Goal: Task Accomplishment & Management: Use online tool/utility

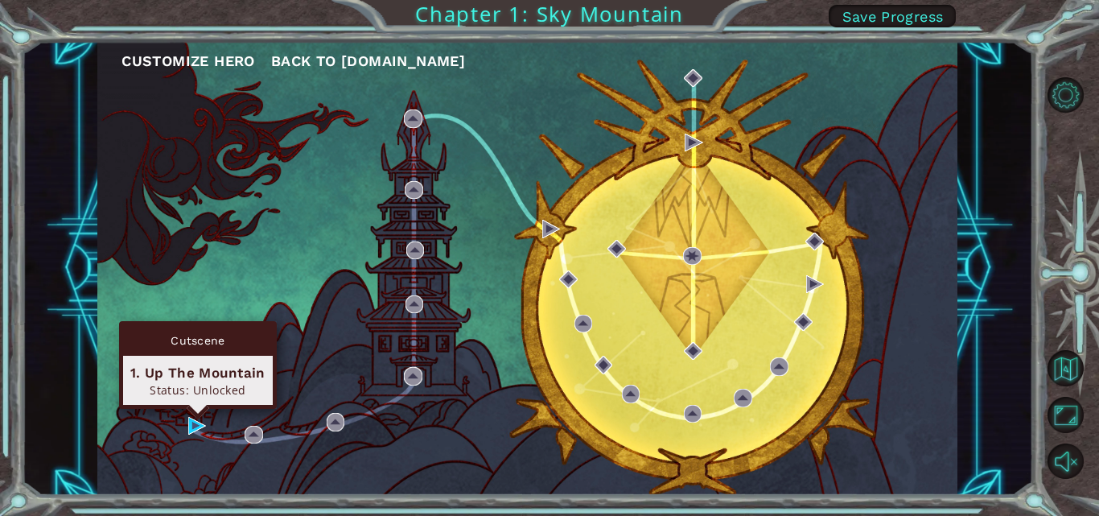
click at [194, 420] on img at bounding box center [197, 426] width 18 height 18
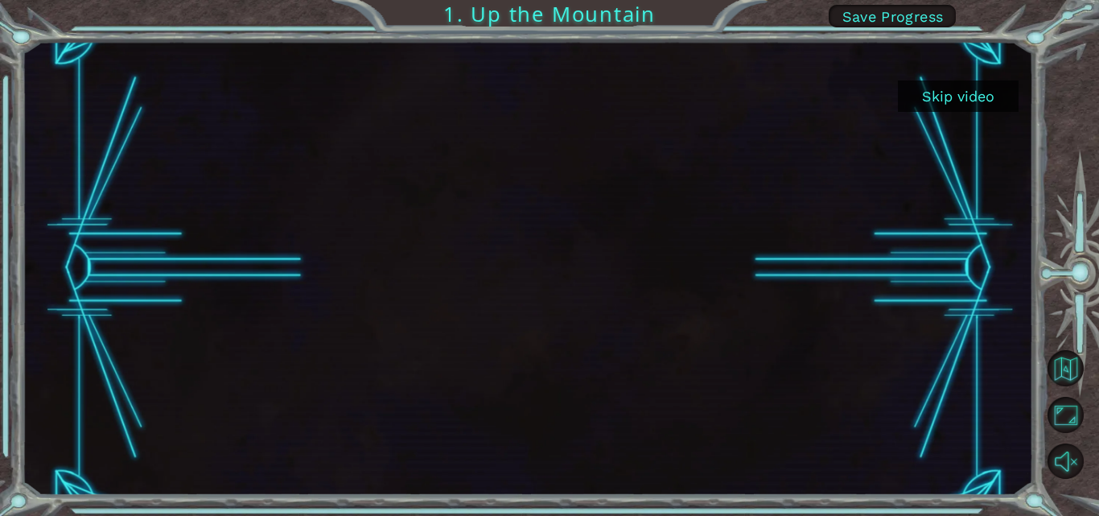
click at [779, 212] on div at bounding box center [527, 268] width 807 height 454
click at [544, 234] on div at bounding box center [527, 268] width 807 height 454
click at [974, 97] on button "Skip video" at bounding box center [958, 95] width 121 height 31
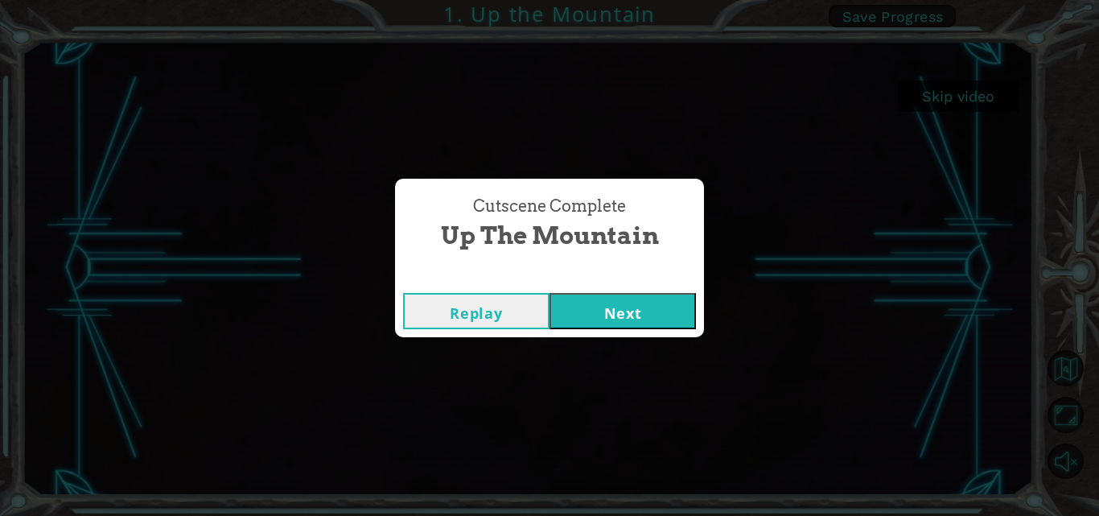
click at [471, 310] on button "Replay" at bounding box center [476, 311] width 146 height 36
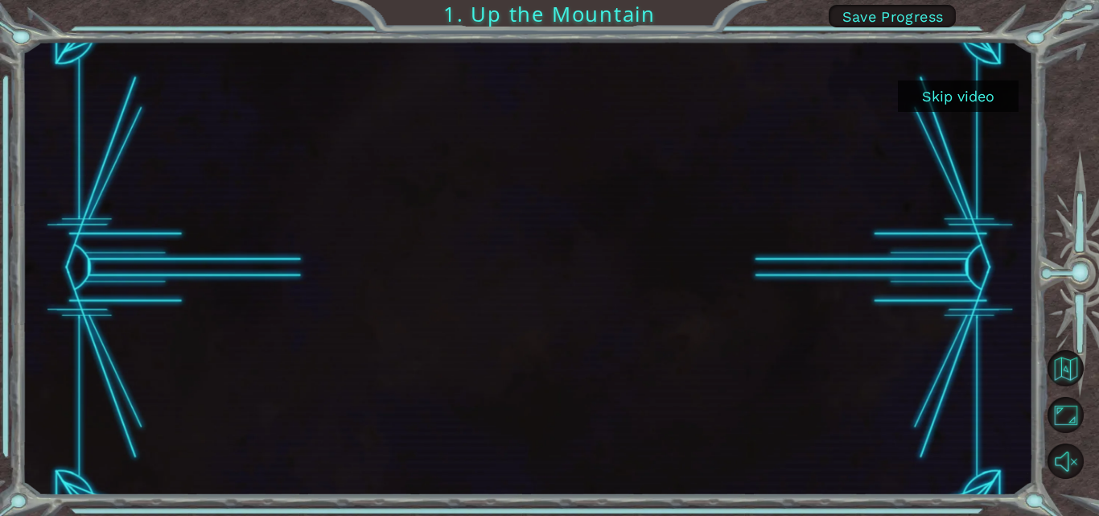
click at [961, 101] on button "Skip video" at bounding box center [958, 95] width 121 height 31
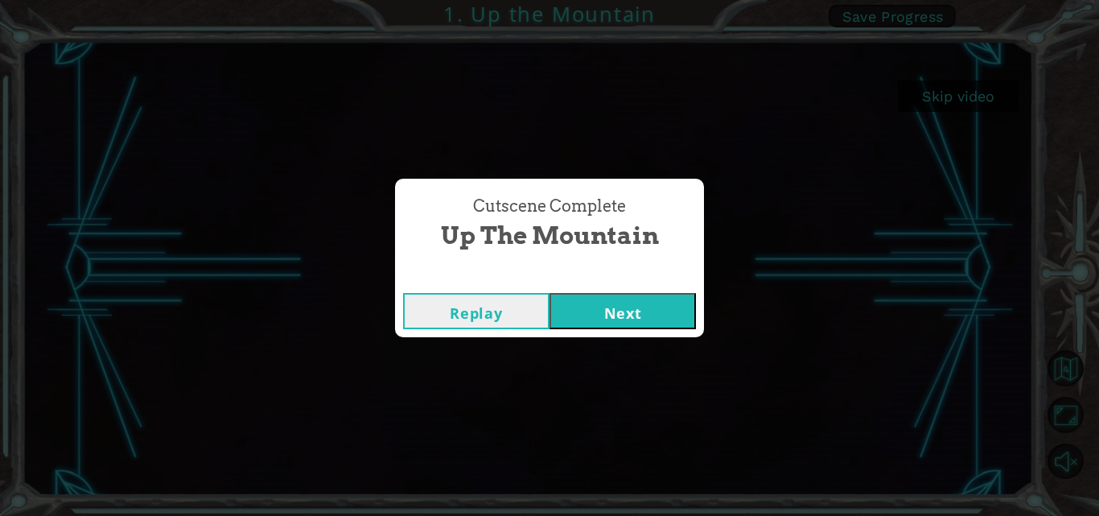
click at [623, 314] on button "Next" at bounding box center [622, 311] width 146 height 36
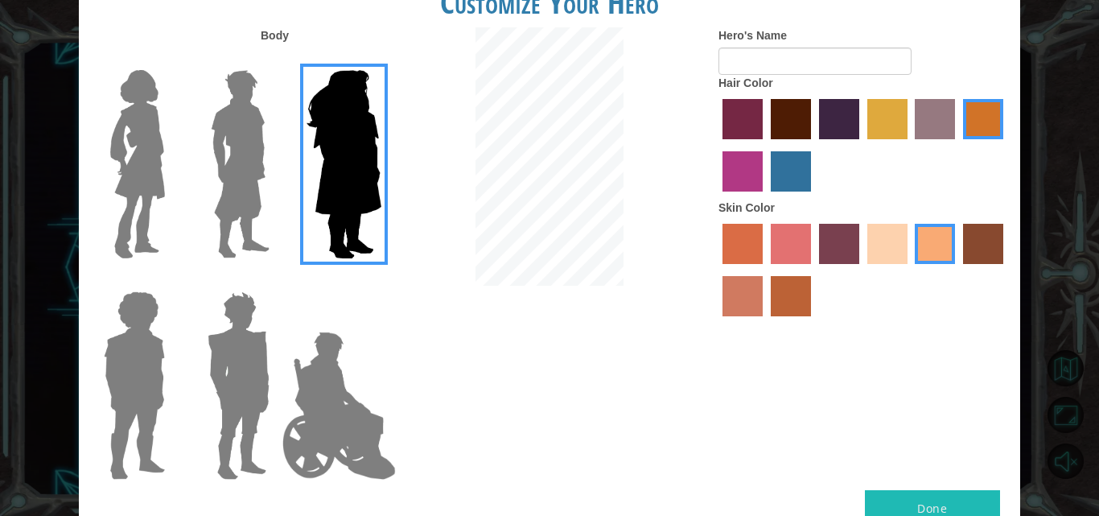
click at [276, 60] on input "Hero Lars" at bounding box center [276, 60] width 0 height 0
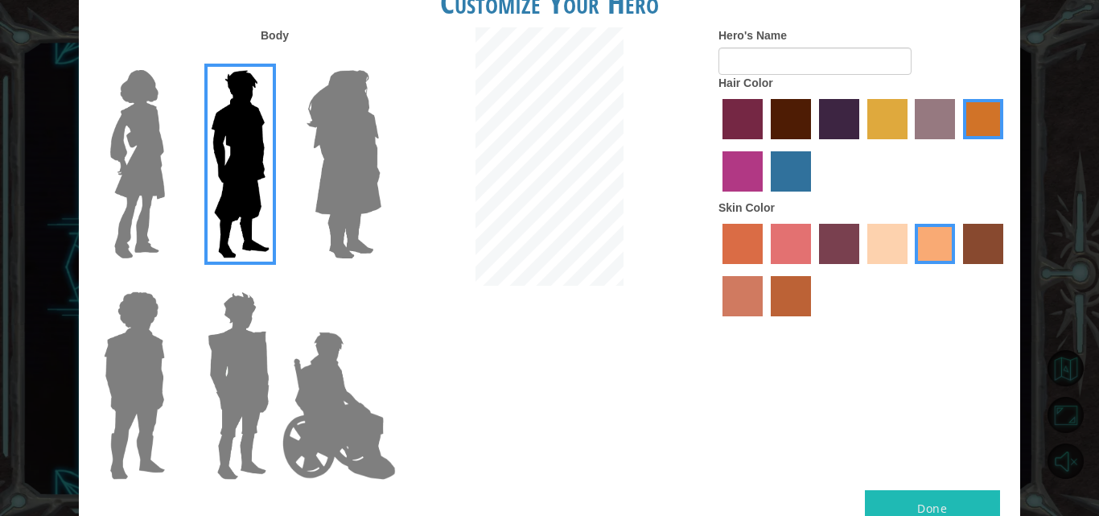
click at [380, 60] on input "Hero Amethyst" at bounding box center [380, 60] width 0 height 0
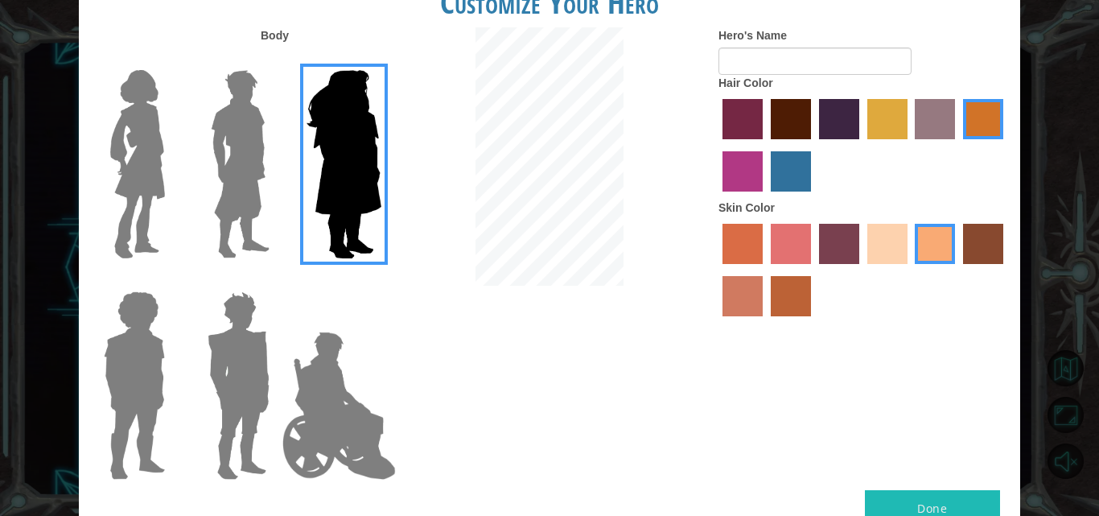
click at [171, 281] on input "Hero Steven" at bounding box center [171, 281] width 0 height 0
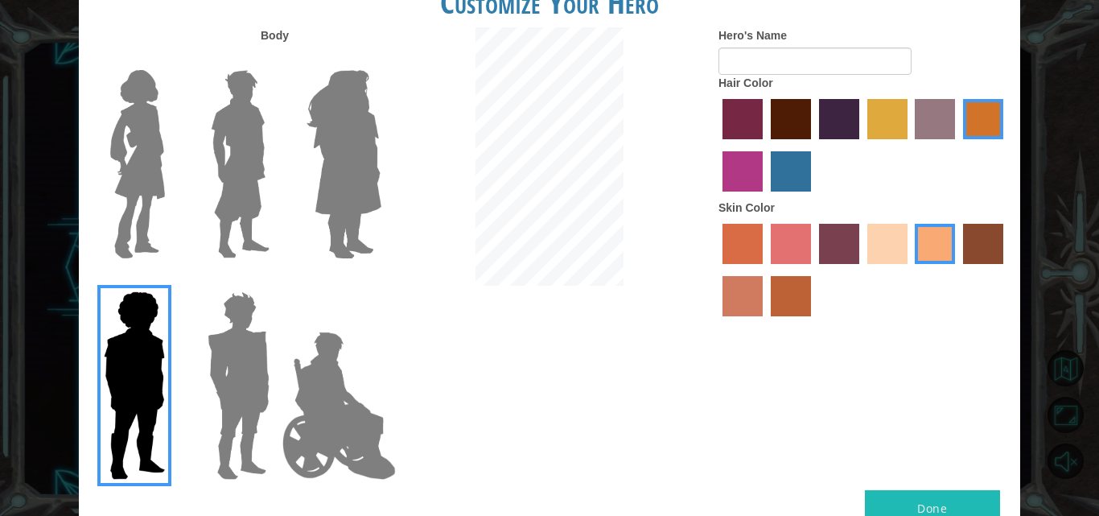
click at [276, 281] on input "Hero Garnet" at bounding box center [276, 281] width 0 height 0
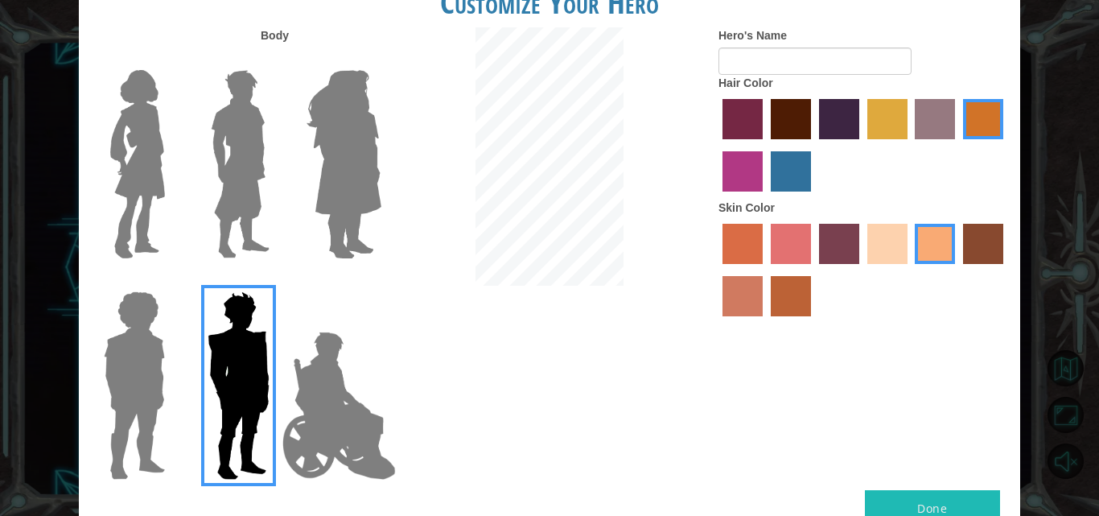
click at [380, 281] on input "Hero Jamie" at bounding box center [380, 281] width 0 height 0
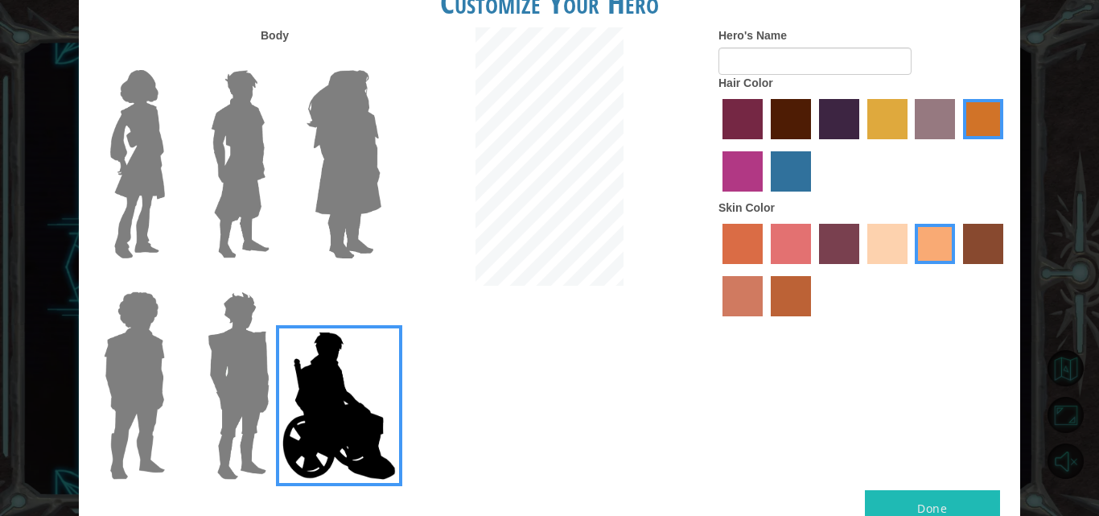
click at [276, 281] on input "Hero Garnet" at bounding box center [276, 281] width 0 height 0
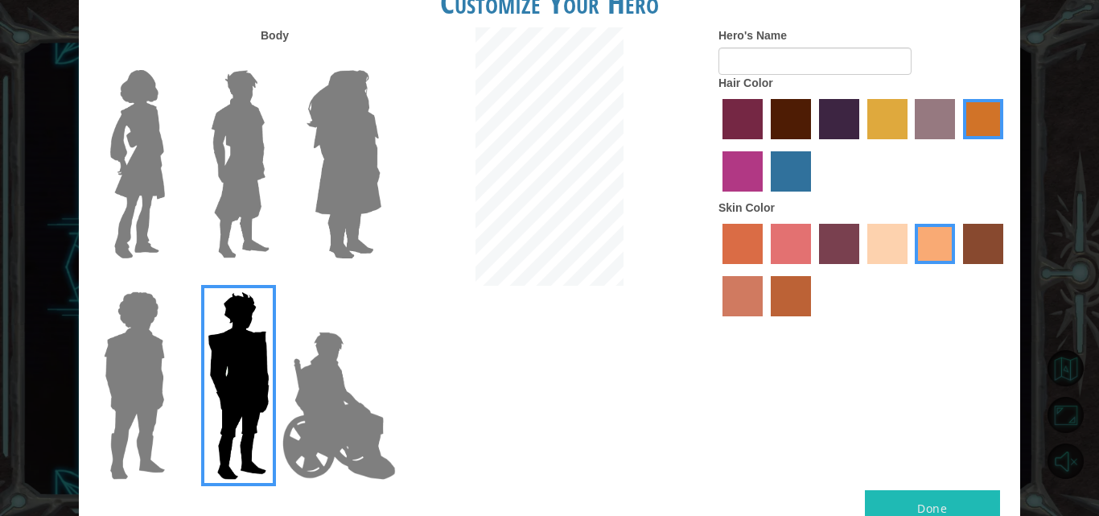
click at [171, 281] on input "Hero Steven" at bounding box center [171, 281] width 0 height 0
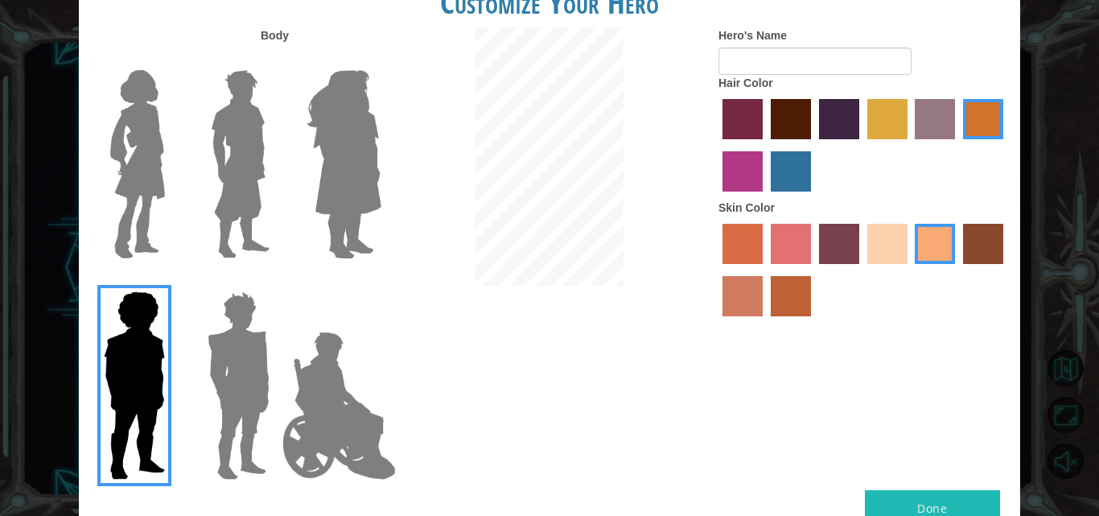
click at [380, 60] on input "Hero Amethyst" at bounding box center [380, 60] width 0 height 0
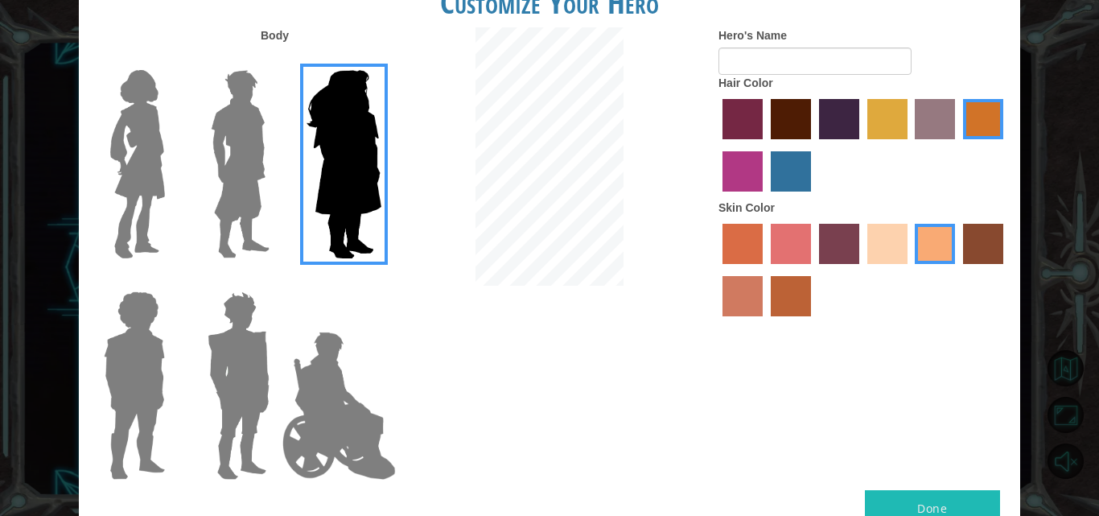
click at [276, 60] on input "Hero Lars" at bounding box center [276, 60] width 0 height 0
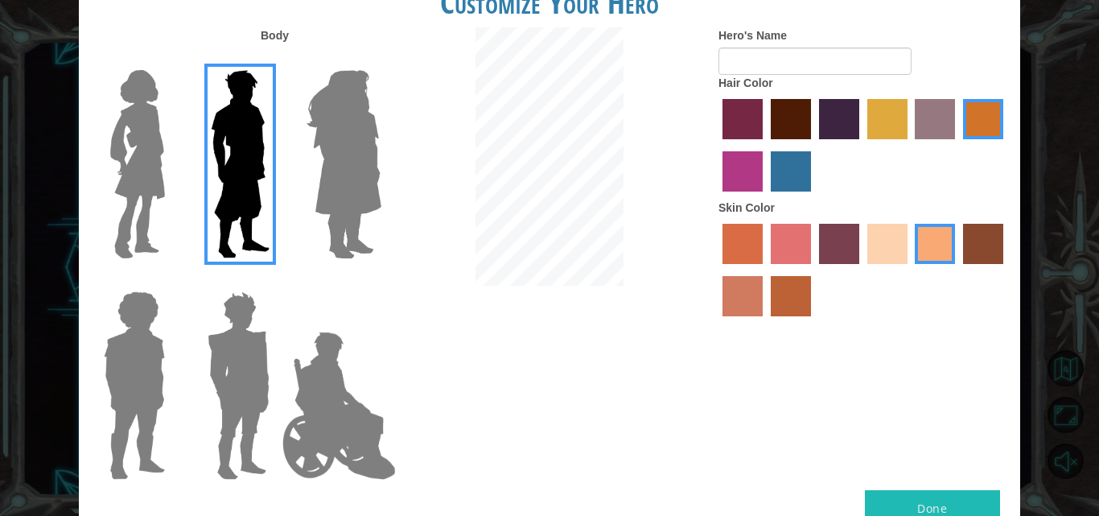
click at [171, 60] on input "Hero Connie" at bounding box center [171, 60] width 0 height 0
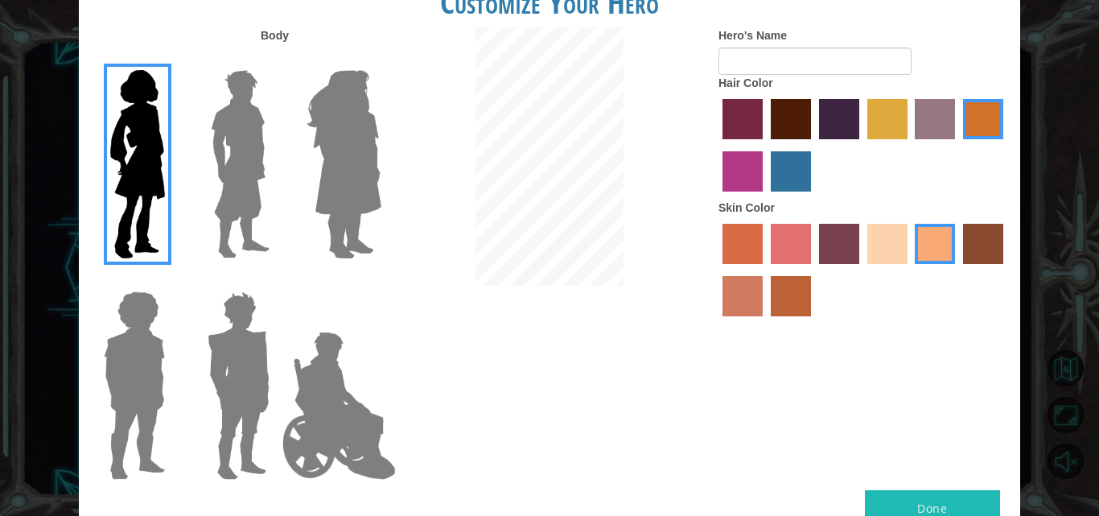
click at [880, 236] on label "sandy beach skin color" at bounding box center [887, 244] width 40 height 40
click at [861, 269] on input "sandy beach skin color" at bounding box center [861, 269] width 0 height 0
click at [740, 287] on label "burning sand skin color" at bounding box center [742, 296] width 40 height 40
click at [1005, 269] on input "burning sand skin color" at bounding box center [1005, 269] width 0 height 0
click at [898, 232] on label "sandy beach skin color" at bounding box center [887, 244] width 40 height 40
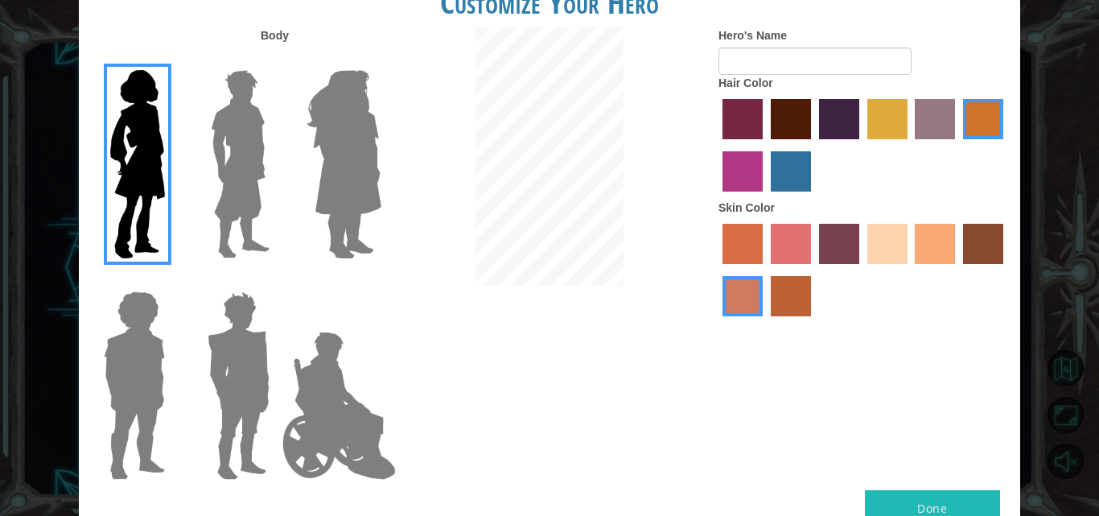
click at [861, 269] on input "sandy beach skin color" at bounding box center [861, 269] width 0 height 0
click at [790, 111] on label "maroon hair color" at bounding box center [790, 119] width 40 height 40
click at [765, 145] on input "maroon hair color" at bounding box center [765, 145] width 0 height 0
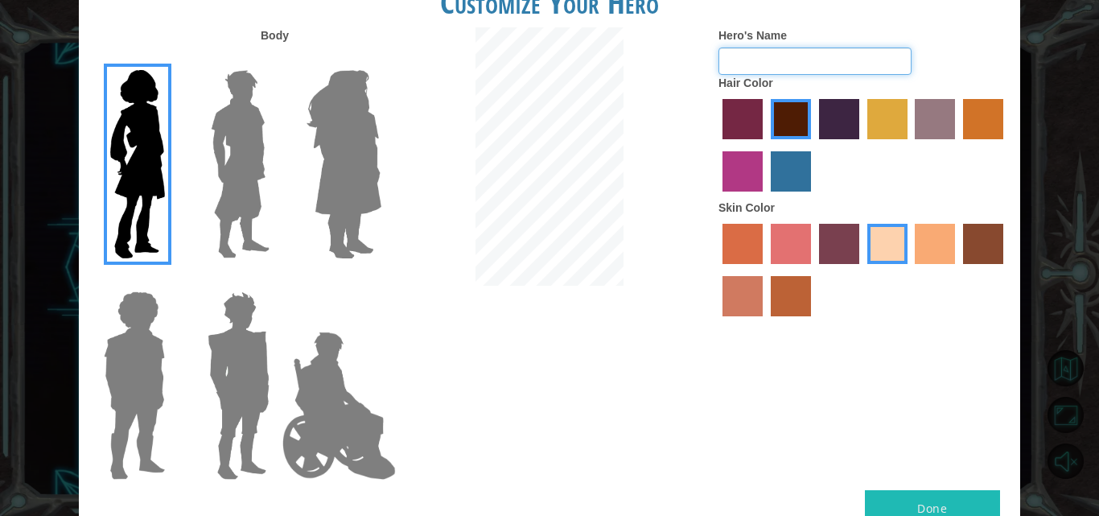
click at [785, 54] on input "Hero's Name" at bounding box center [814, 60] width 193 height 27
type input "[PERSON_NAME]"
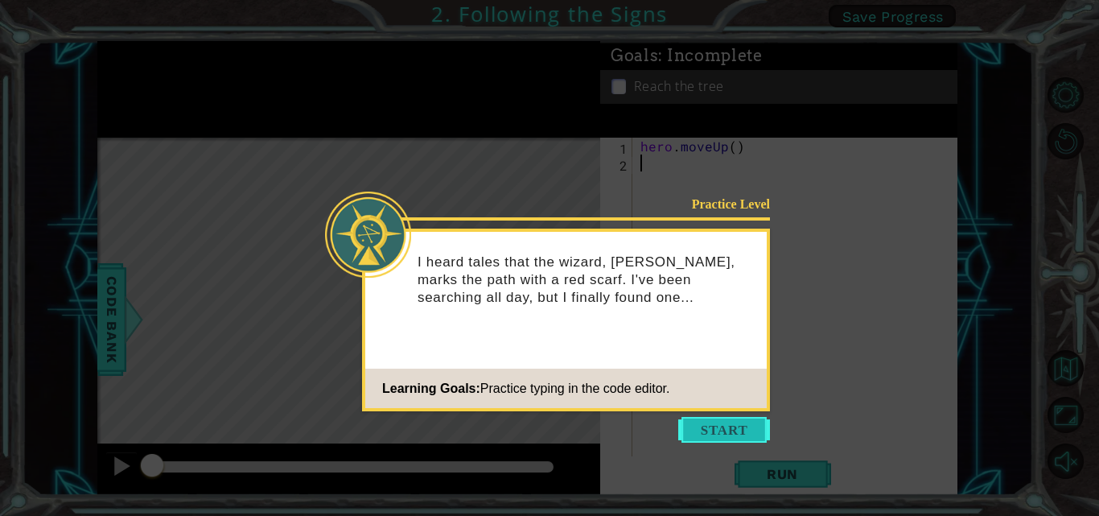
click at [737, 435] on button "Start" at bounding box center [724, 430] width 92 height 26
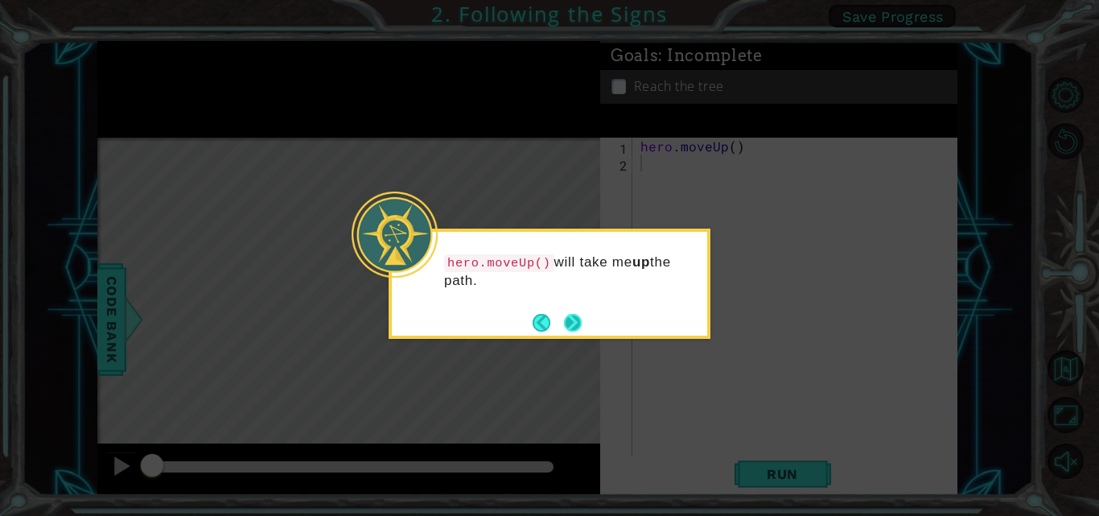
click at [570, 321] on button "Next" at bounding box center [572, 322] width 19 height 19
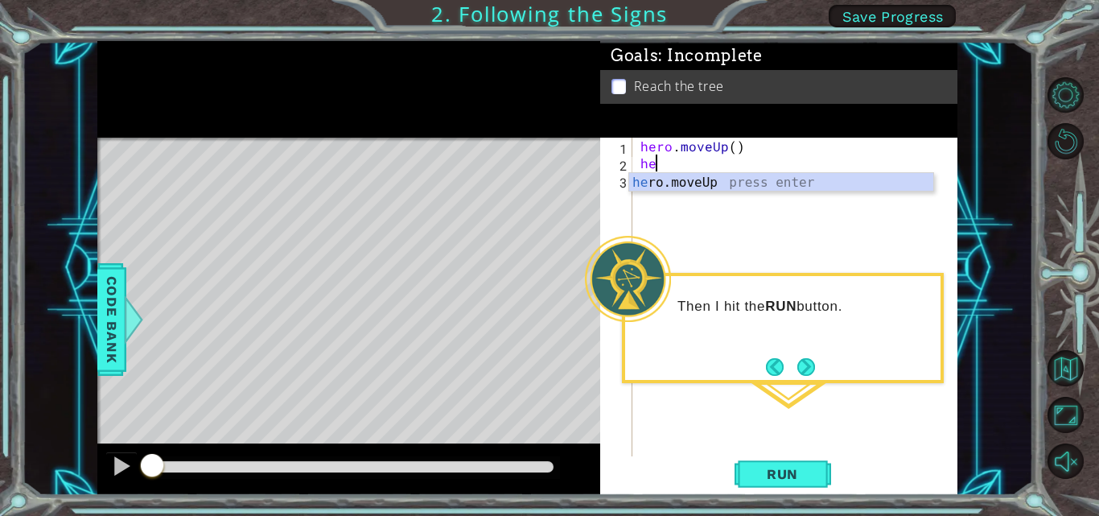
type textarea "her"
click at [684, 183] on div "her o.moveUp press enter" at bounding box center [781, 202] width 304 height 58
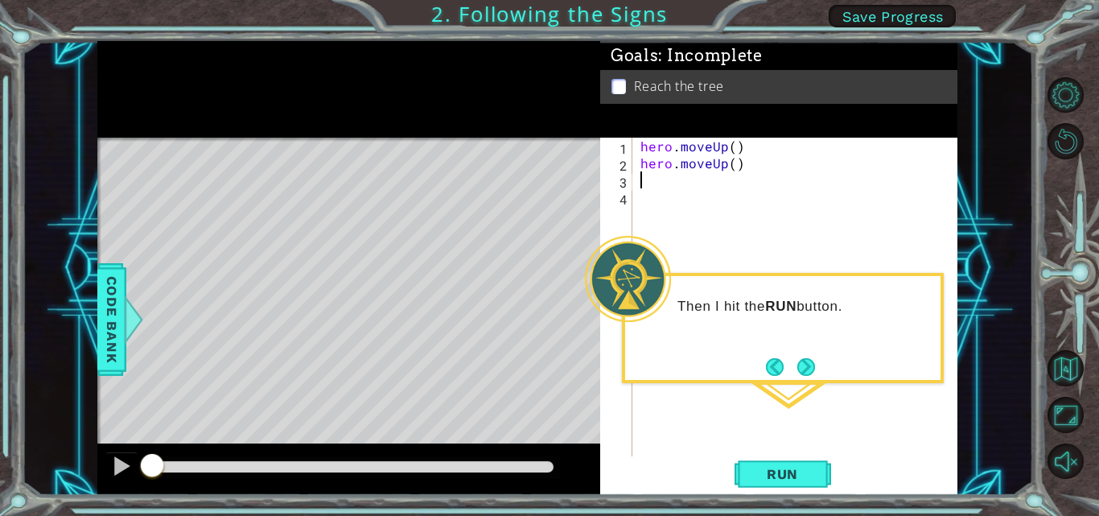
scroll to position [0, 0]
click at [768, 484] on button "Run" at bounding box center [782, 473] width 97 height 35
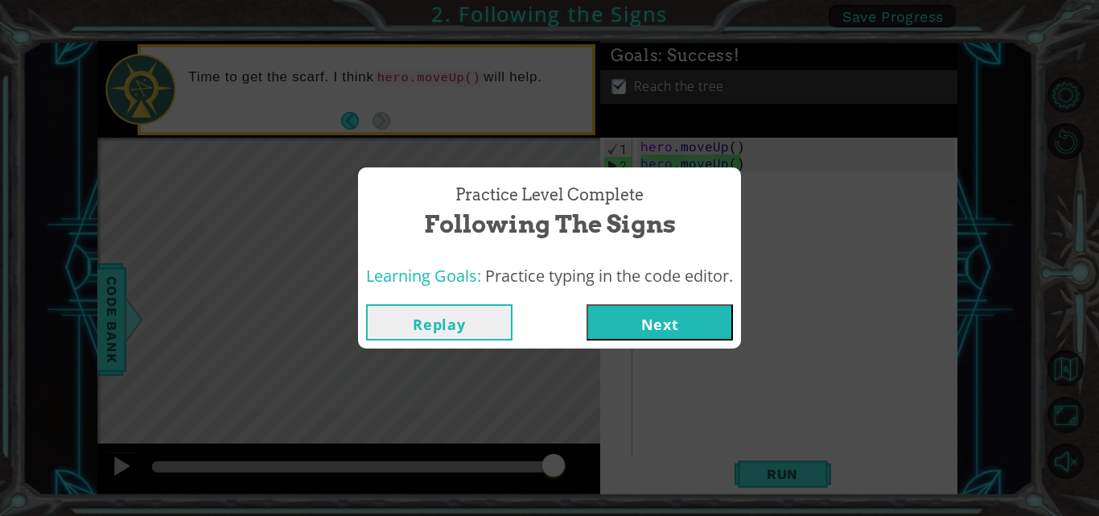
click at [662, 333] on button "Next" at bounding box center [659, 322] width 146 height 36
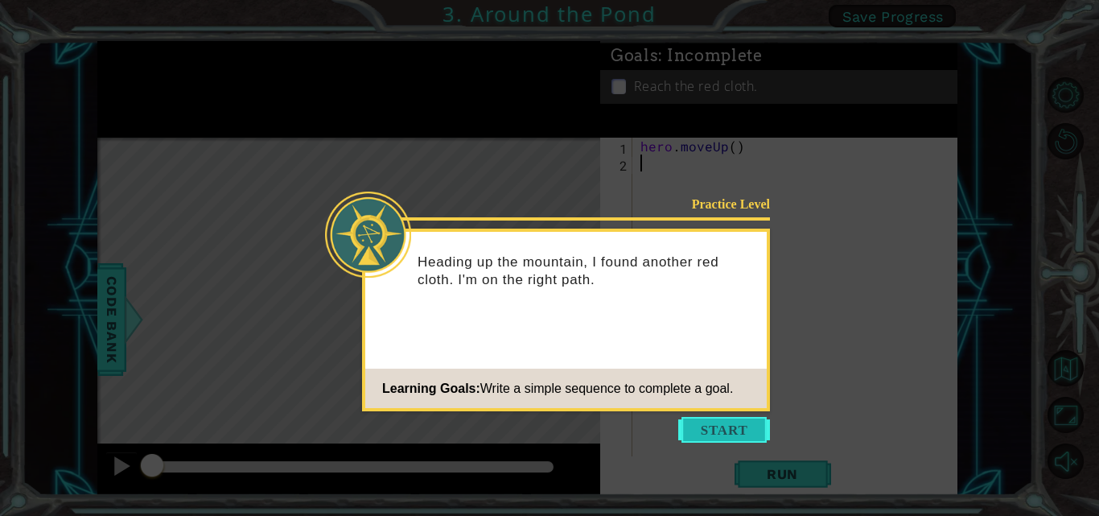
click at [710, 439] on button "Start" at bounding box center [724, 430] width 92 height 26
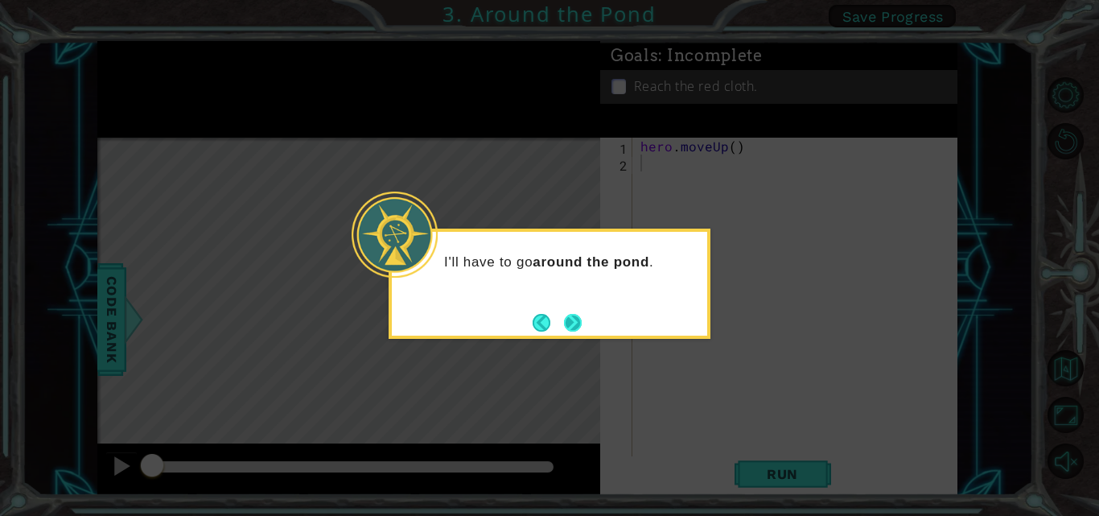
click at [579, 318] on button "Next" at bounding box center [573, 322] width 18 height 18
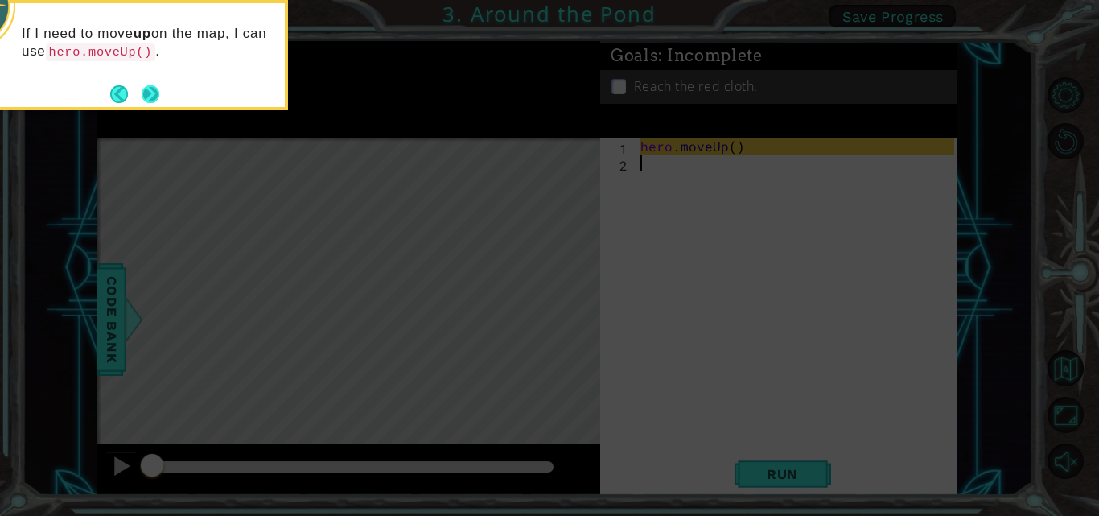
click at [155, 84] on button "Next" at bounding box center [151, 94] width 22 height 22
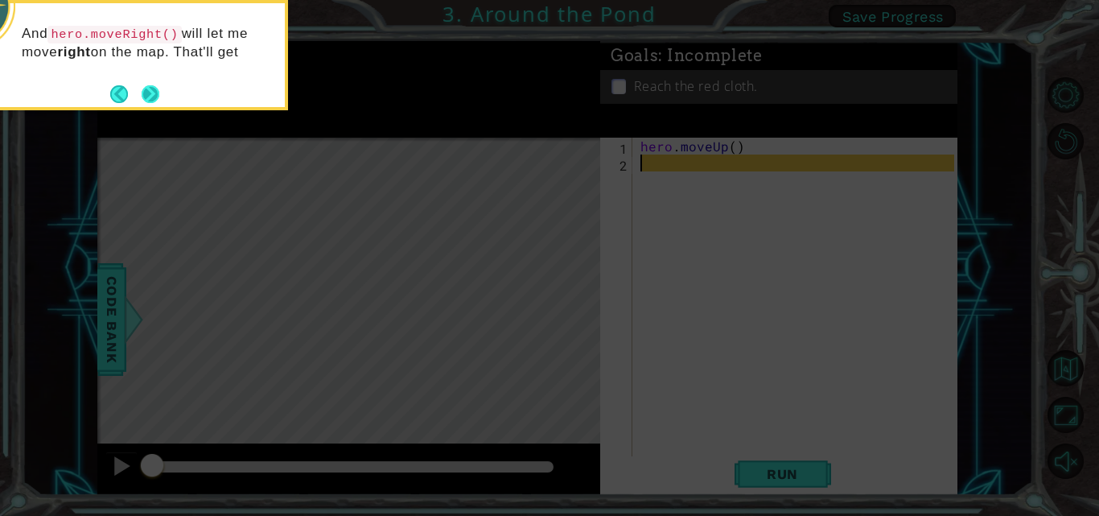
click at [155, 85] on button "Next" at bounding box center [151, 94] width 18 height 18
